Goal: Task Accomplishment & Management: Use online tool/utility

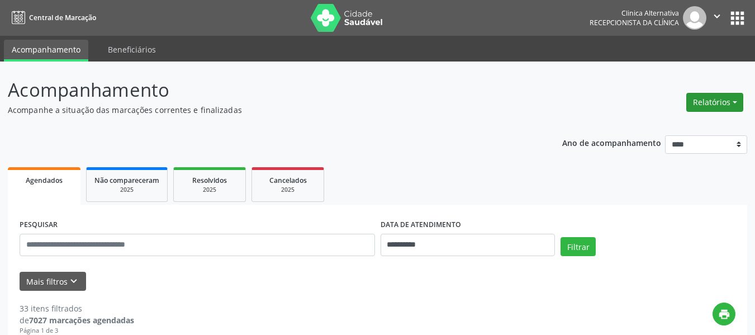
click at [721, 94] on button "Relatórios" at bounding box center [714, 102] width 57 height 19
click at [709, 127] on link "Agendamentos" at bounding box center [683, 126] width 120 height 16
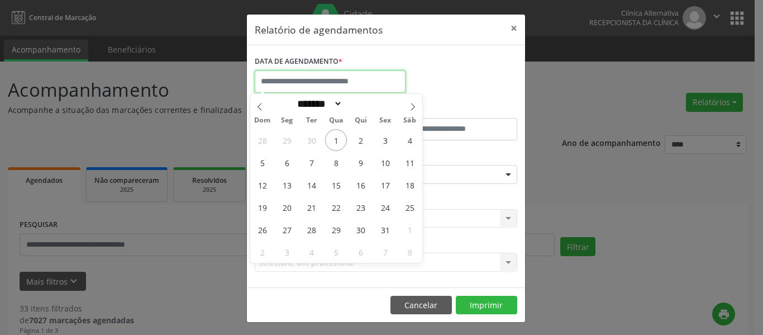
click at [304, 80] on input "text" at bounding box center [330, 81] width 151 height 22
click at [336, 144] on span "1" at bounding box center [336, 140] width 22 height 22
type input "**********"
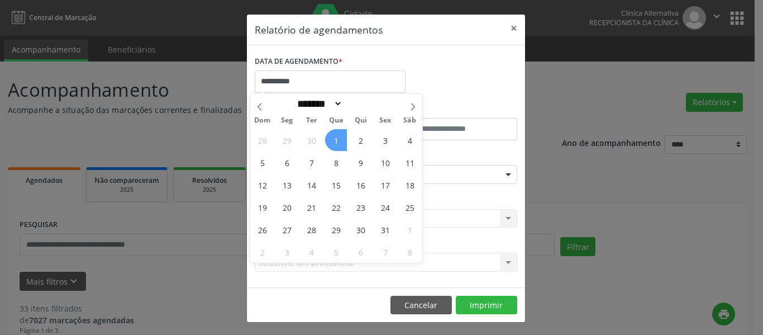
click at [336, 141] on span "1" at bounding box center [336, 140] width 22 height 22
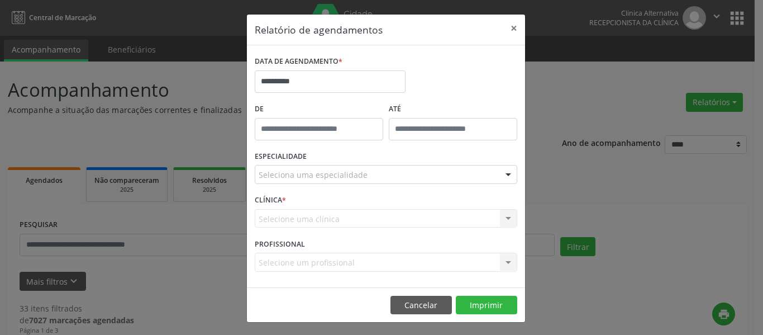
click at [336, 141] on div "De" at bounding box center [319, 124] width 134 height 47
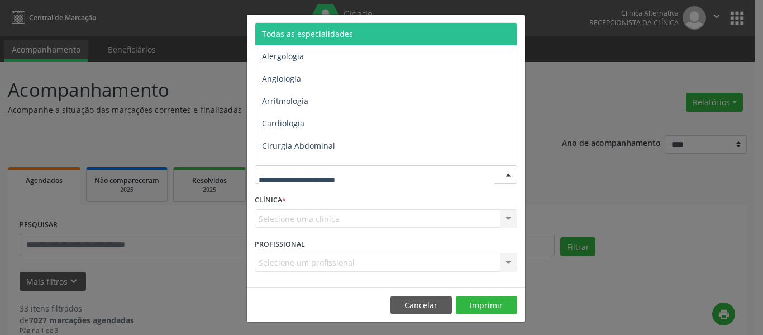
drag, startPoint x: 313, startPoint y: 27, endPoint x: 312, endPoint y: 38, distance: 11.2
click at [312, 28] on span "Todas as especialidades" at bounding box center [386, 34] width 263 height 22
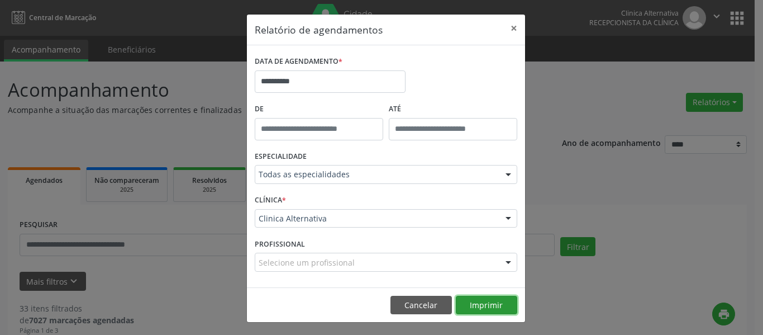
click at [503, 312] on button "Imprimir" at bounding box center [486, 304] width 61 height 19
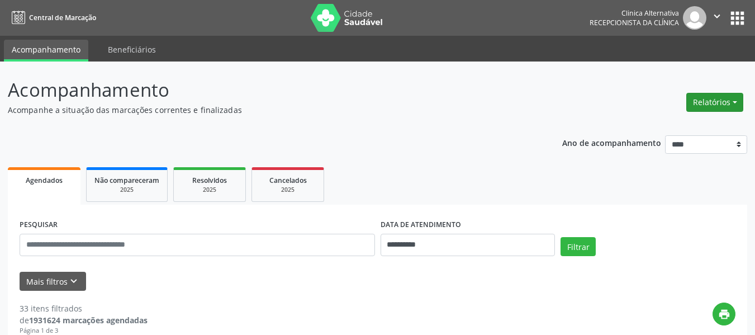
click at [726, 103] on button "Relatórios" at bounding box center [714, 102] width 57 height 19
click at [719, 121] on link "Agendamentos" at bounding box center [683, 126] width 120 height 16
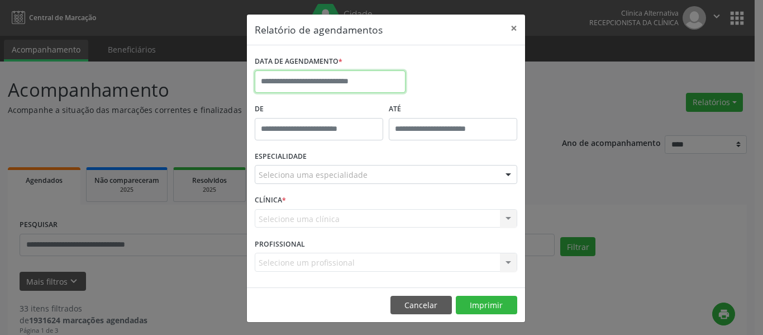
click at [293, 85] on input "text" at bounding box center [330, 81] width 151 height 22
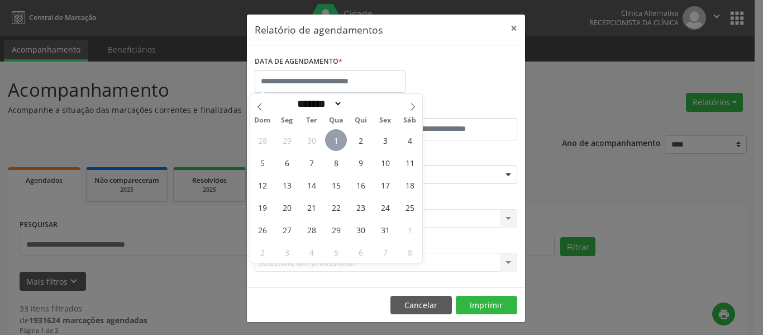
click at [338, 146] on span "1" at bounding box center [336, 140] width 22 height 22
type input "**********"
click at [341, 139] on span "1" at bounding box center [336, 140] width 22 height 22
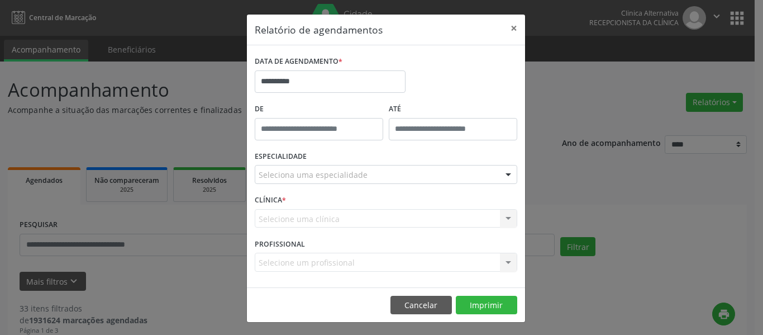
type input "*****"
click at [341, 139] on body "**********" at bounding box center [381, 167] width 763 height 335
click at [290, 187] on div "ESPECIALIDADE Seleciona uma especialidade Todas as especialidades Alergologia A…" at bounding box center [386, 170] width 268 height 44
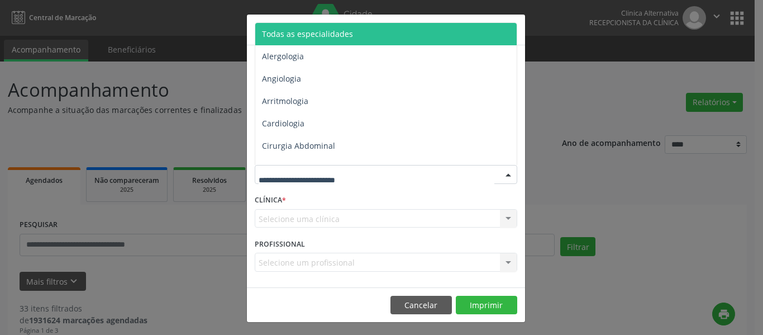
click at [292, 21] on header "Relatório de agendamentos ×" at bounding box center [386, 30] width 278 height 31
click at [294, 39] on span "Todas as especialidades" at bounding box center [386, 34] width 263 height 22
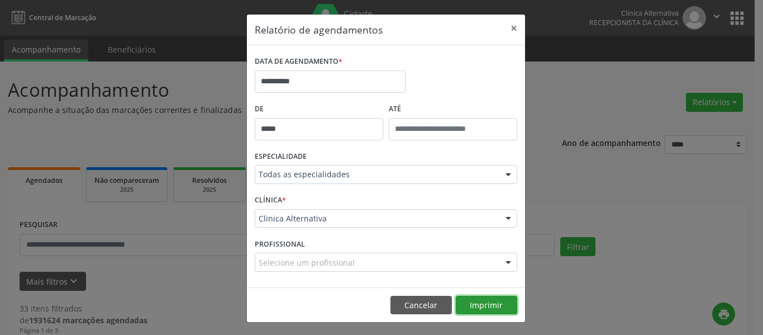
click at [479, 307] on button "Imprimir" at bounding box center [486, 304] width 61 height 19
